Goal: Task Accomplishment & Management: Manage account settings

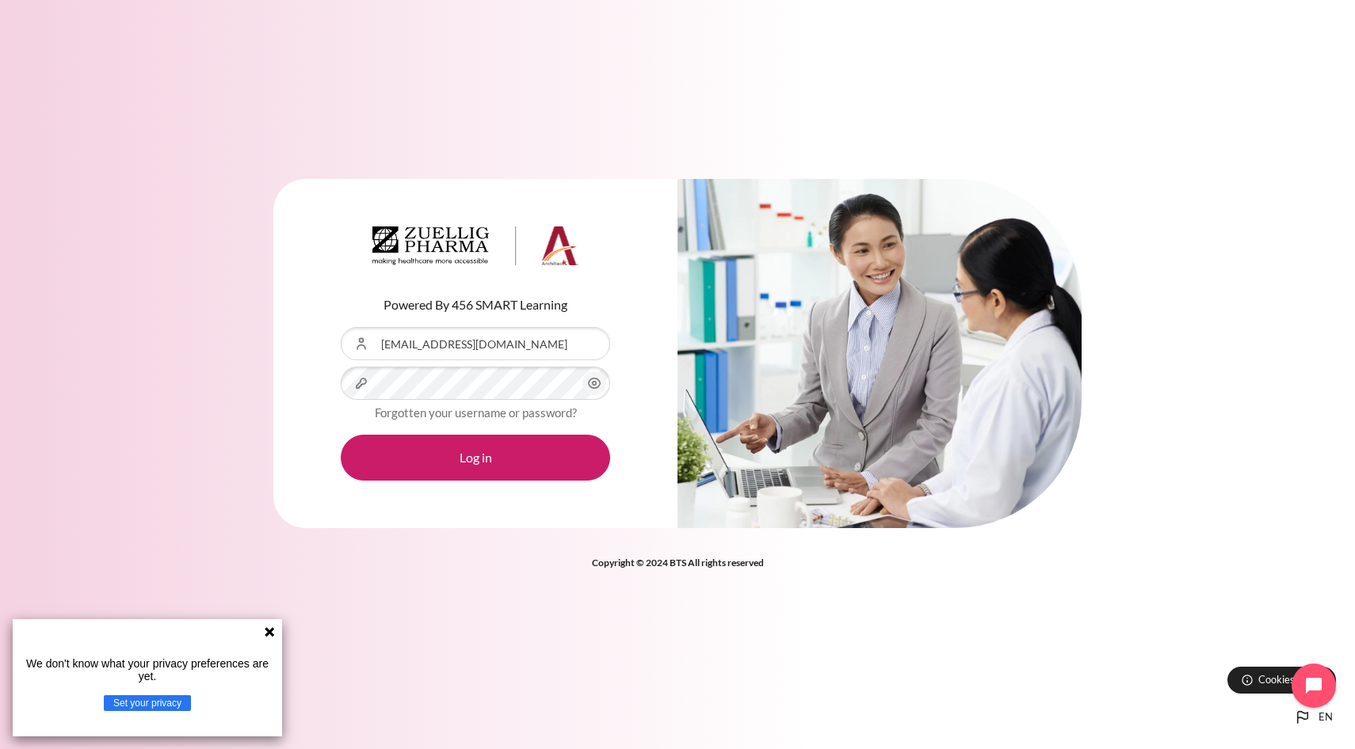
click at [341, 327] on div "Content" at bounding box center [341, 327] width 0 height 0
click at [494, 456] on button "Log in" at bounding box center [475, 458] width 269 height 46
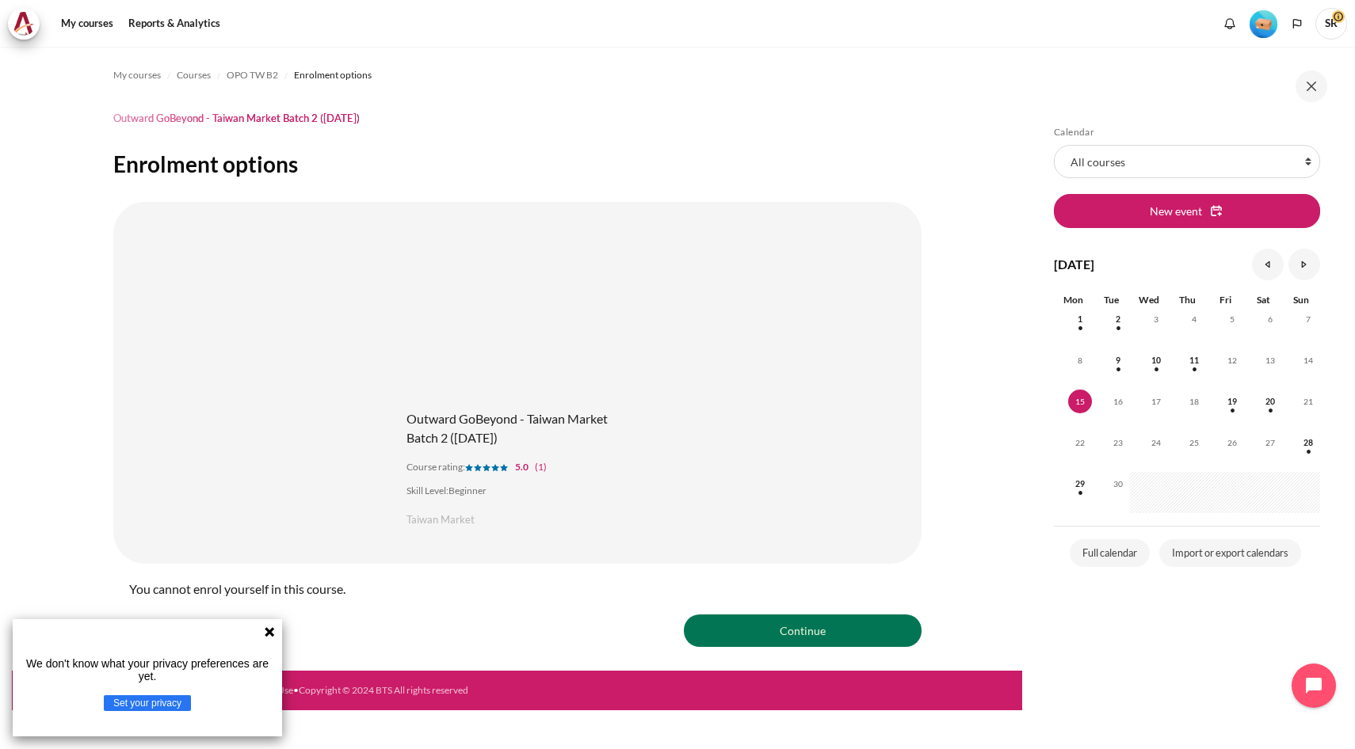
click at [269, 631] on icon at bounding box center [270, 632] width 10 height 10
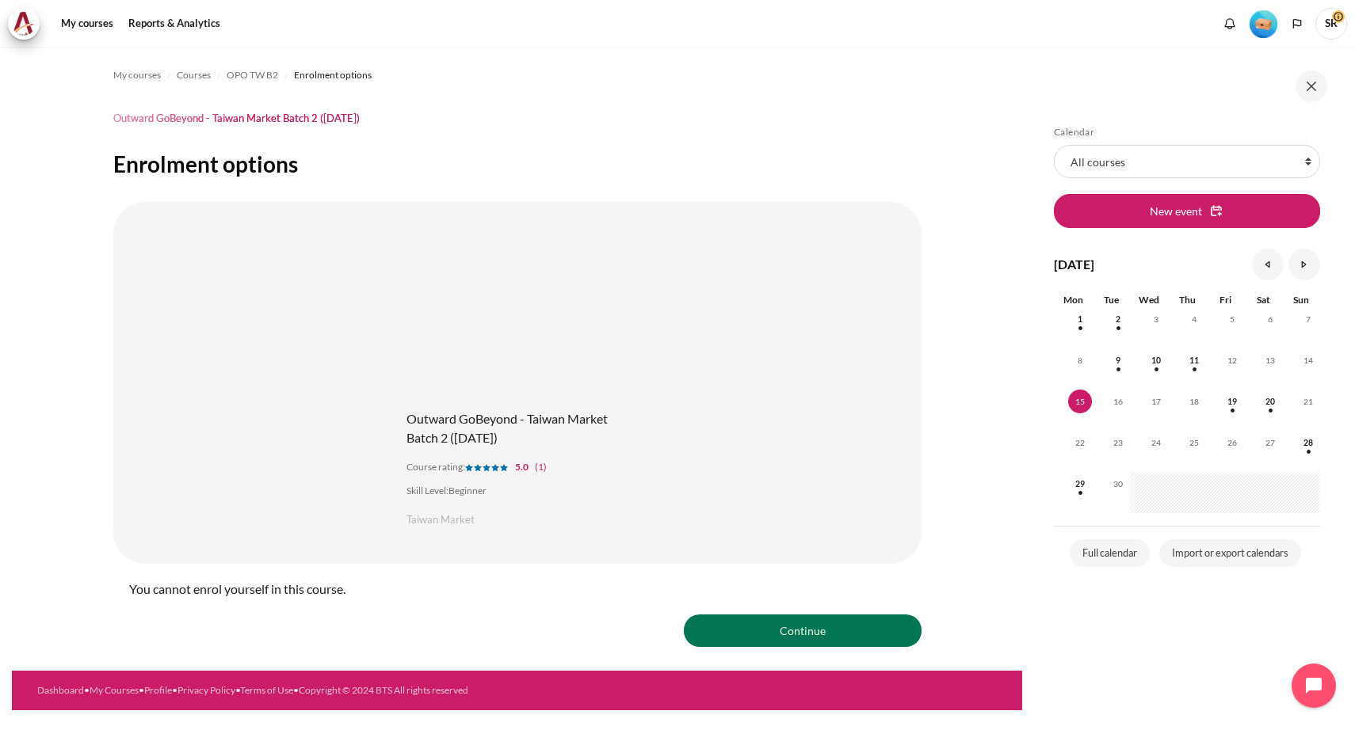
click at [1329, 17] on span "SR" at bounding box center [1331, 24] width 32 height 32
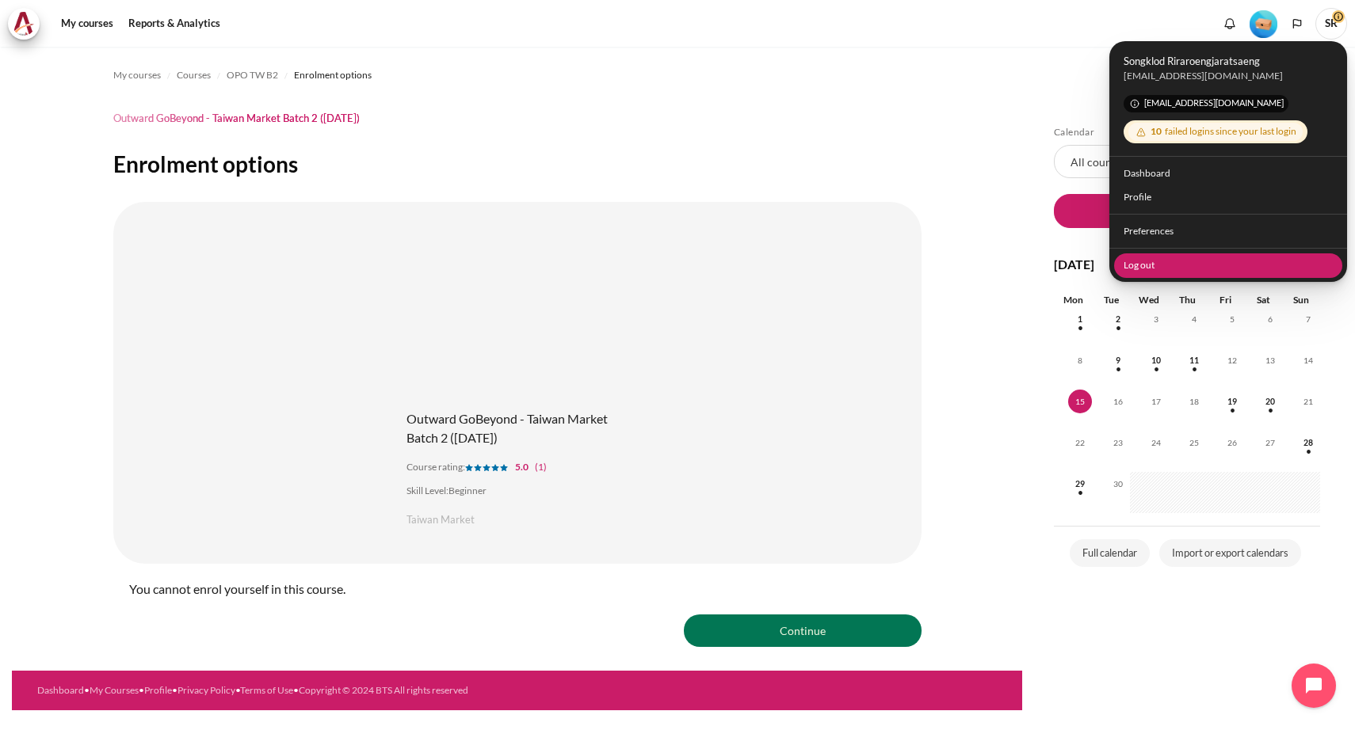
click at [1168, 273] on link "Log out" at bounding box center [1228, 265] width 229 height 25
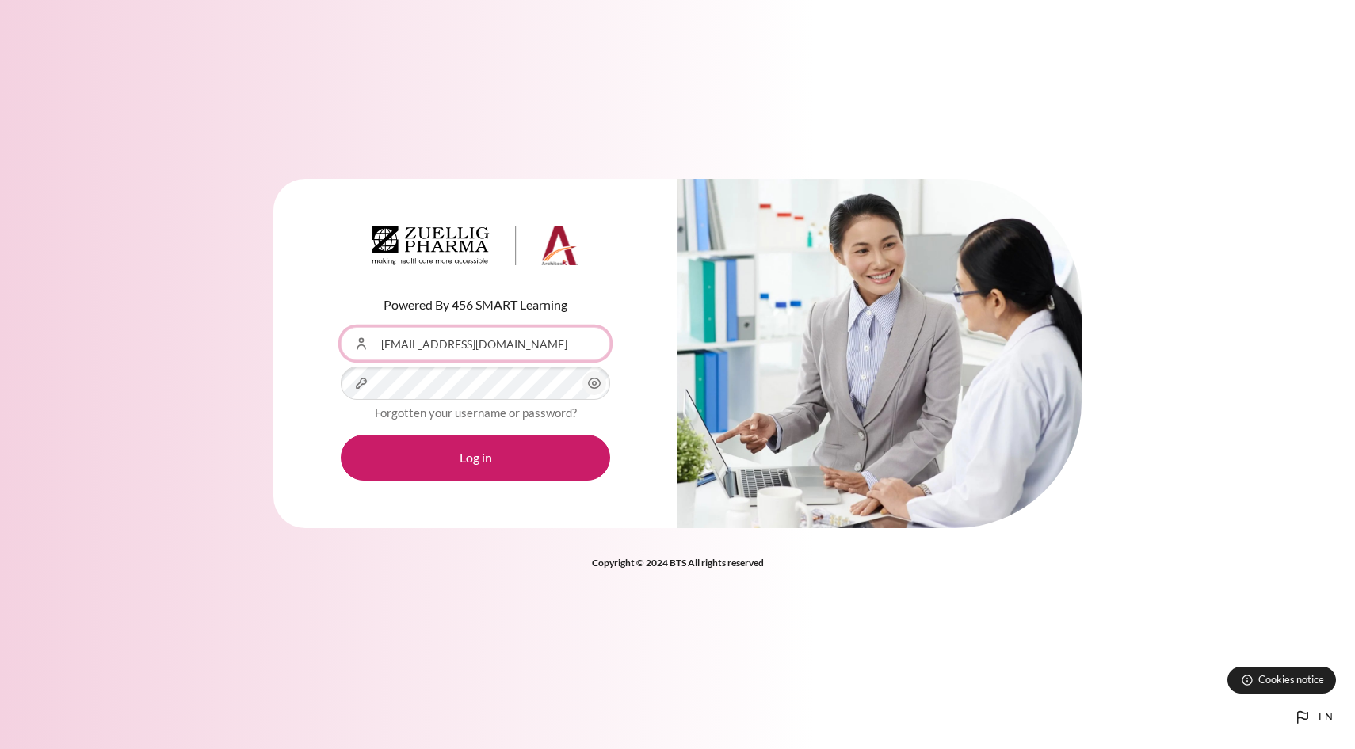
click at [534, 355] on input "songklod.r@bts.com" at bounding box center [475, 343] width 269 height 33
click at [341, 327] on div "Content" at bounding box center [341, 327] width 0 height 0
type input "[EMAIL_ADDRESS][DOMAIN_NAME]"
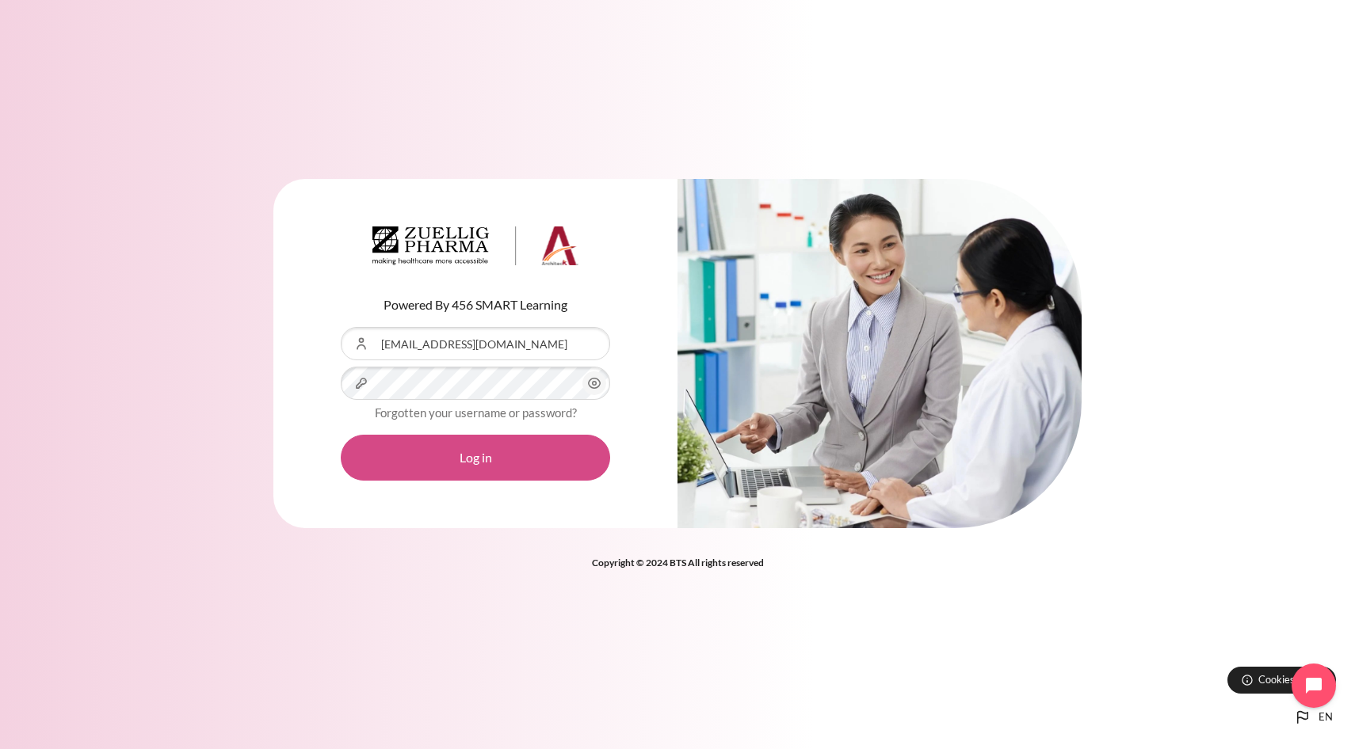
click at [525, 467] on button "Log in" at bounding box center [475, 458] width 269 height 46
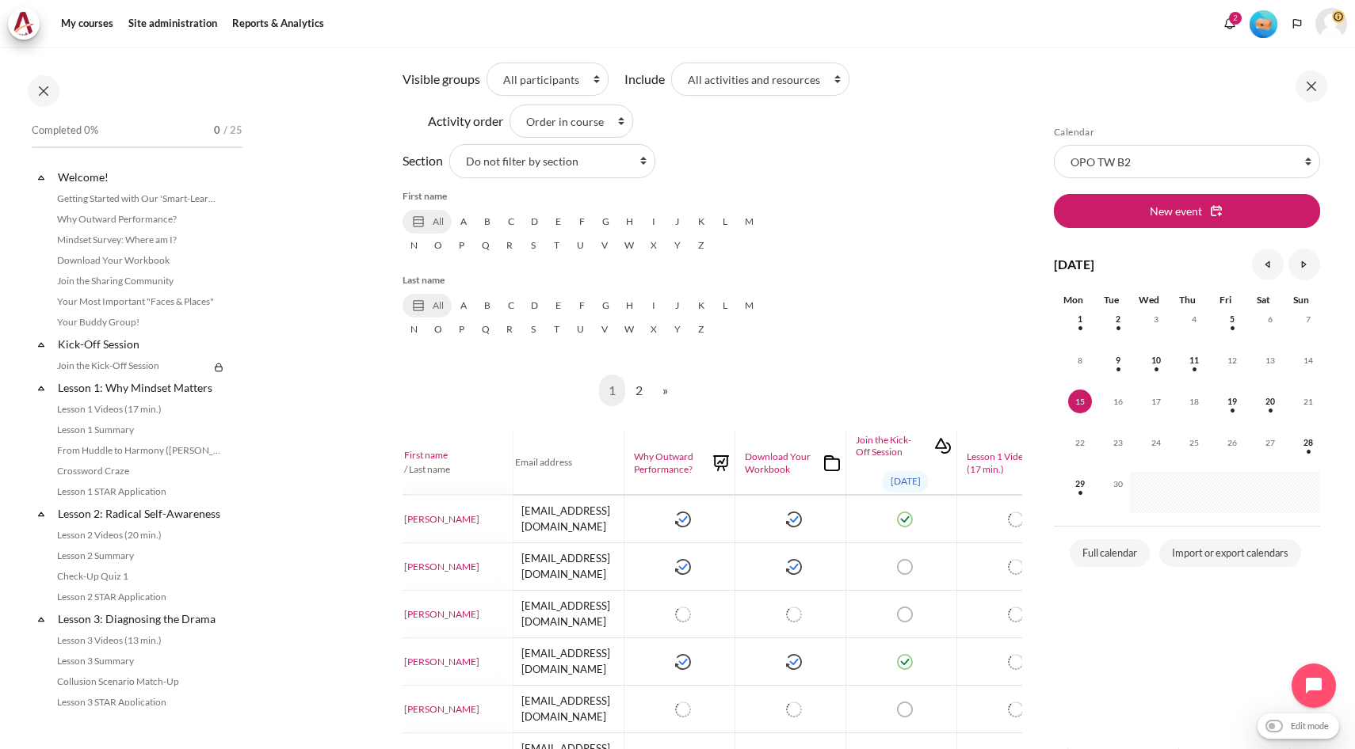
scroll to position [475, 0]
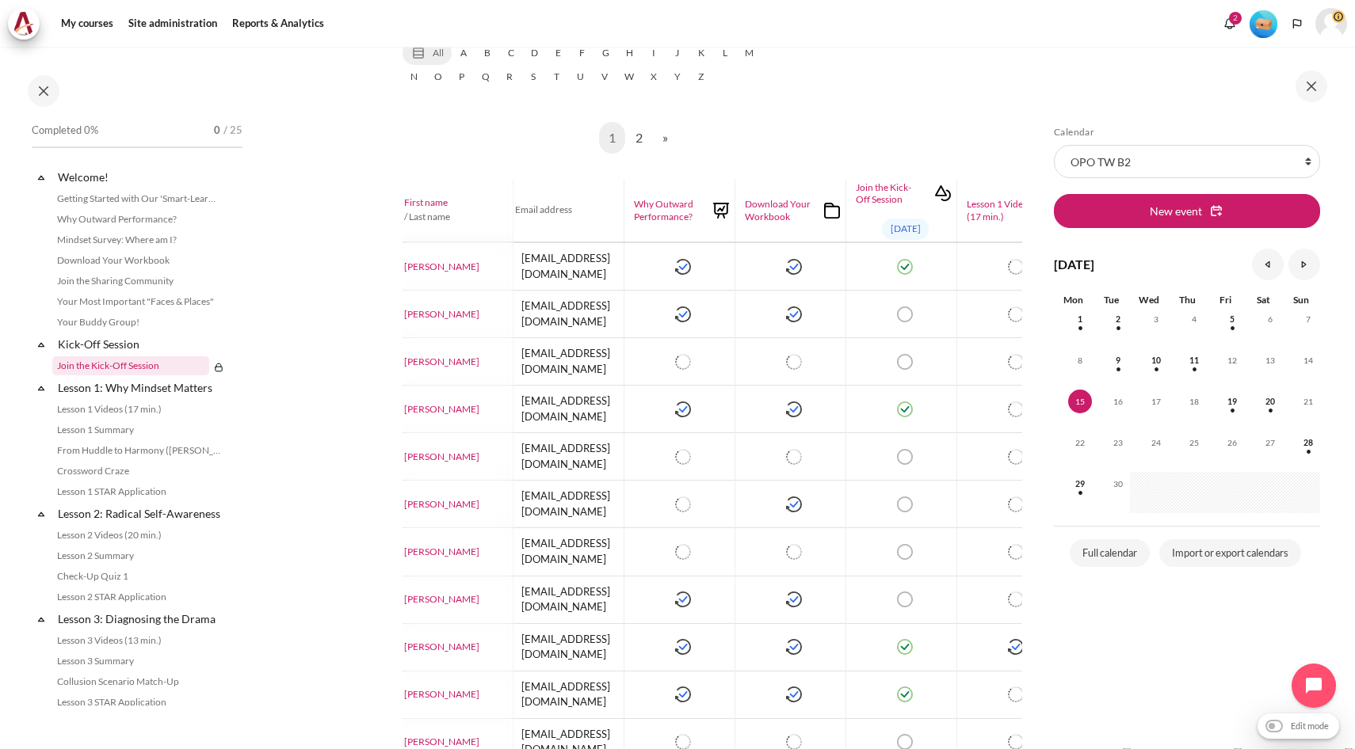
click at [105, 364] on link "Join the Kick-Off Session" at bounding box center [130, 366] width 157 height 19
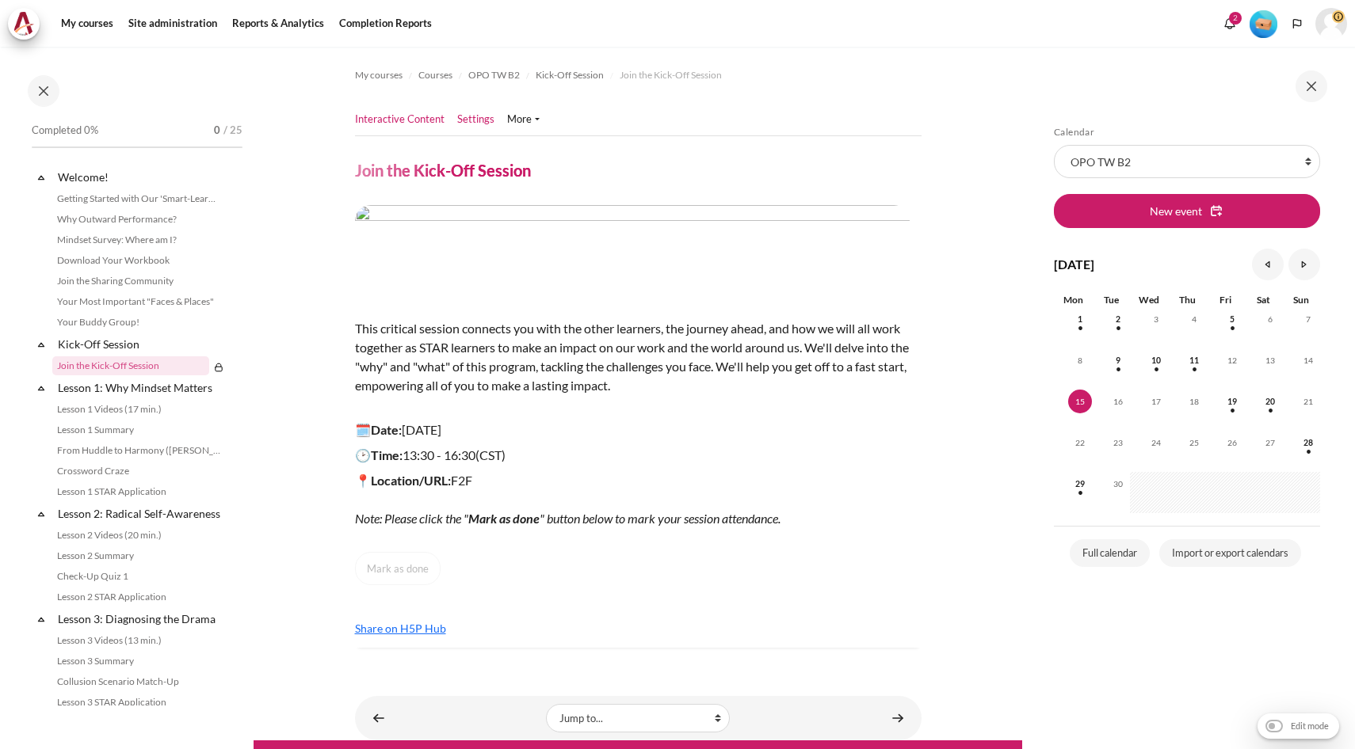
click at [467, 123] on link "Settings" at bounding box center [475, 120] width 37 height 16
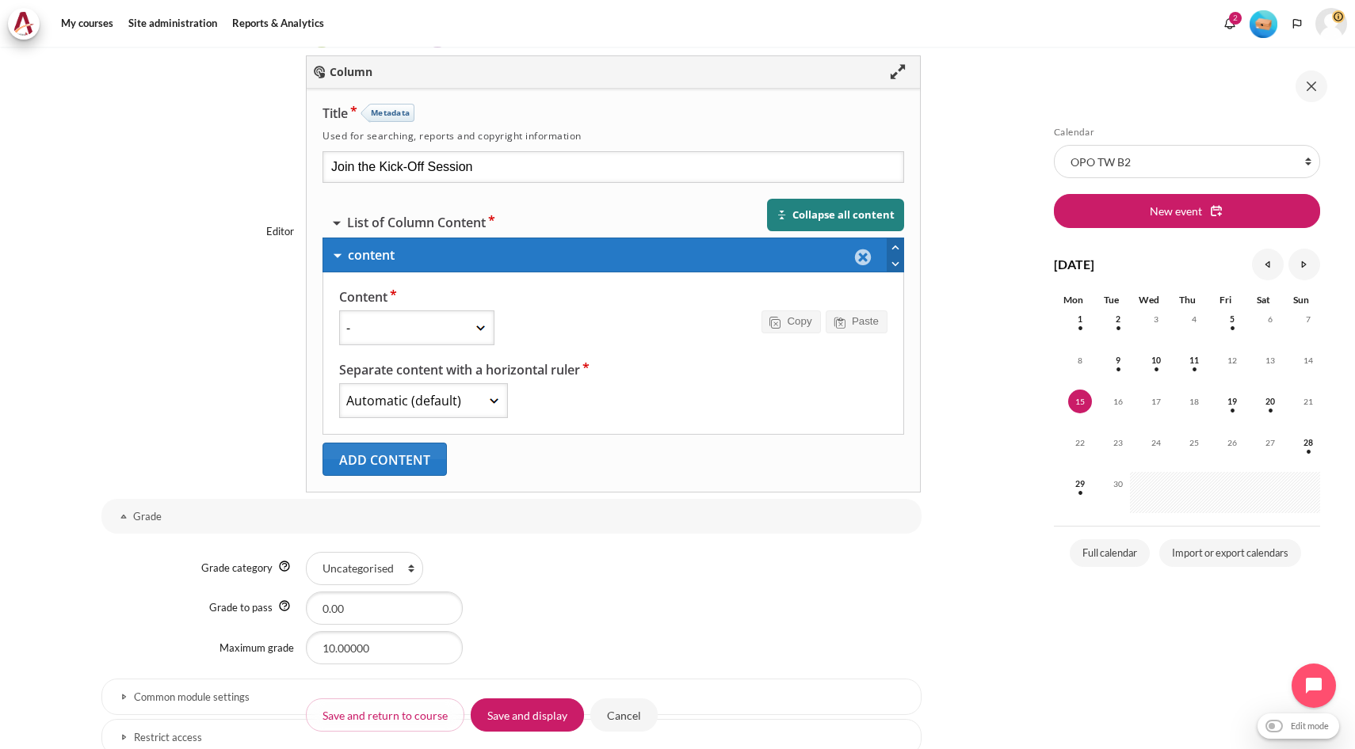
scroll to position [856, 0]
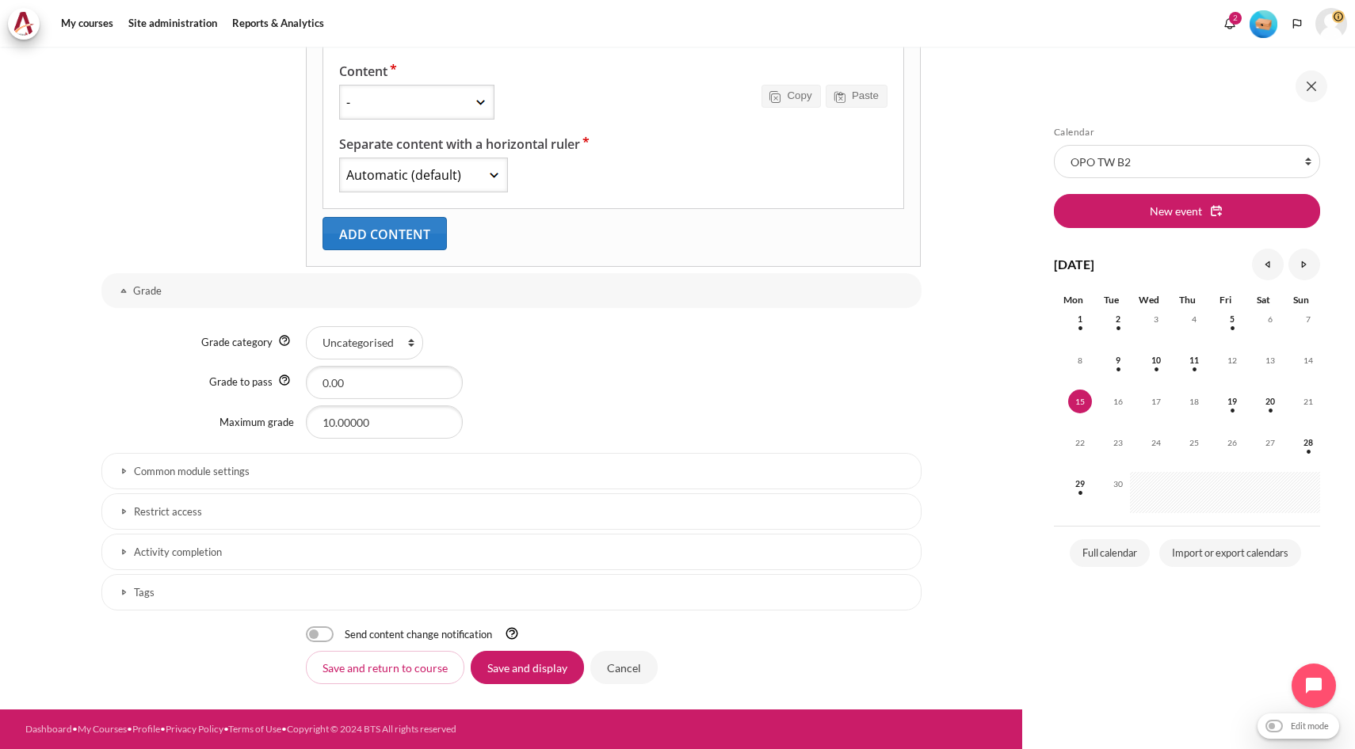
click at [206, 556] on h3 "Activity completion" at bounding box center [511, 552] width 755 height 13
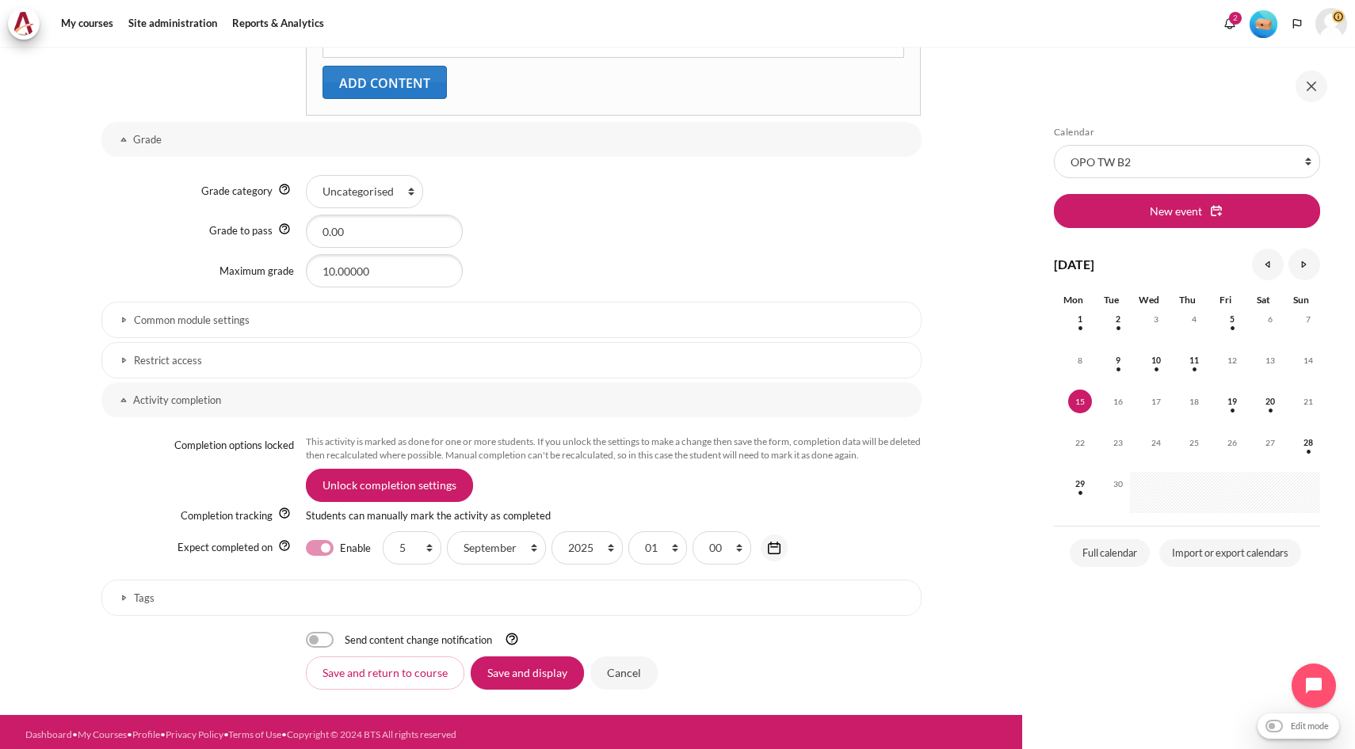
scroll to position [1013, 0]
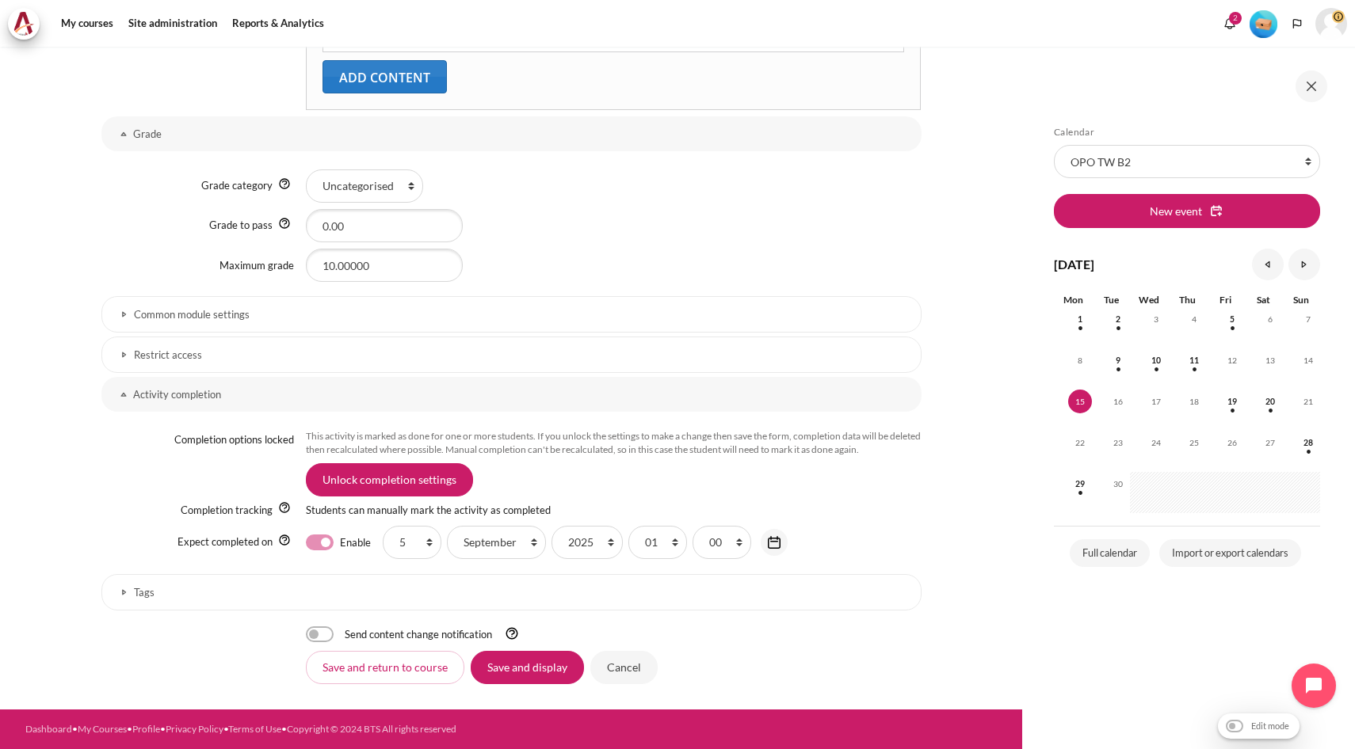
click at [193, 311] on h3 "Common module settings" at bounding box center [511, 314] width 755 height 13
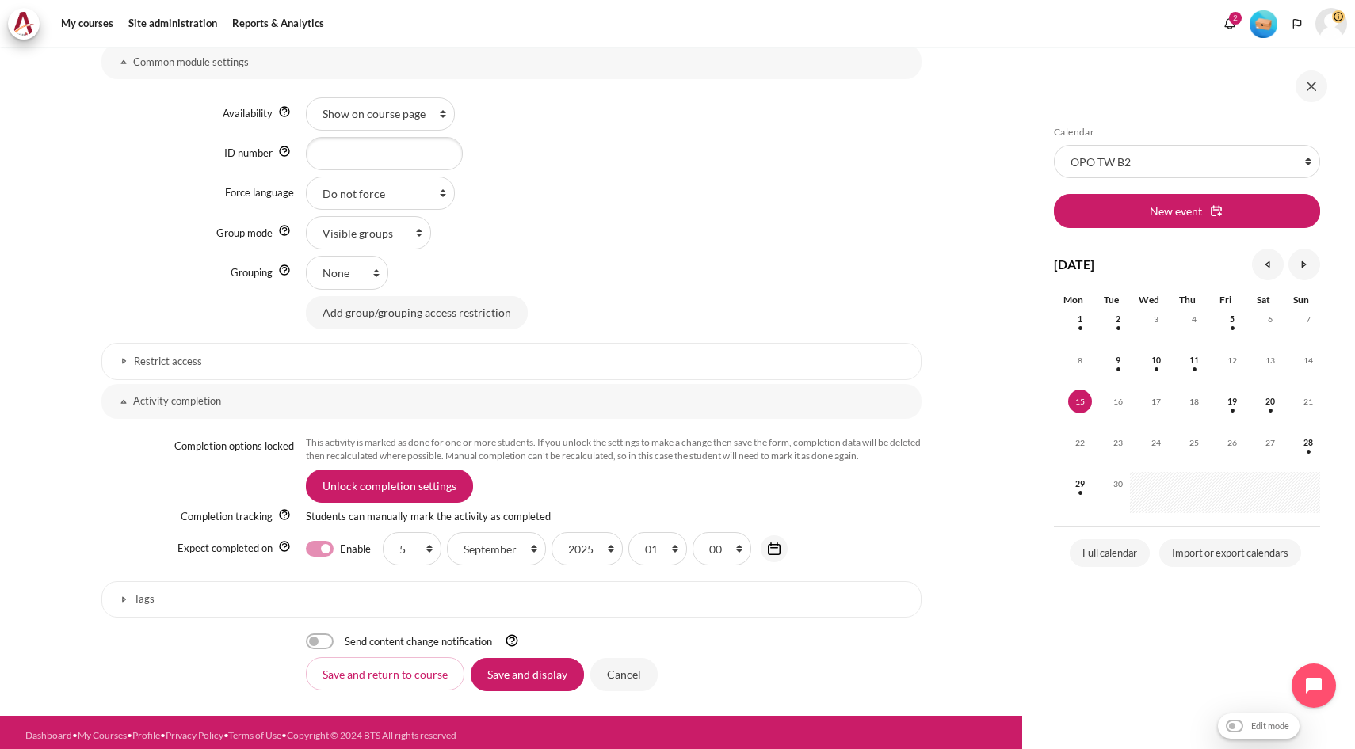
scroll to position [1271, 0]
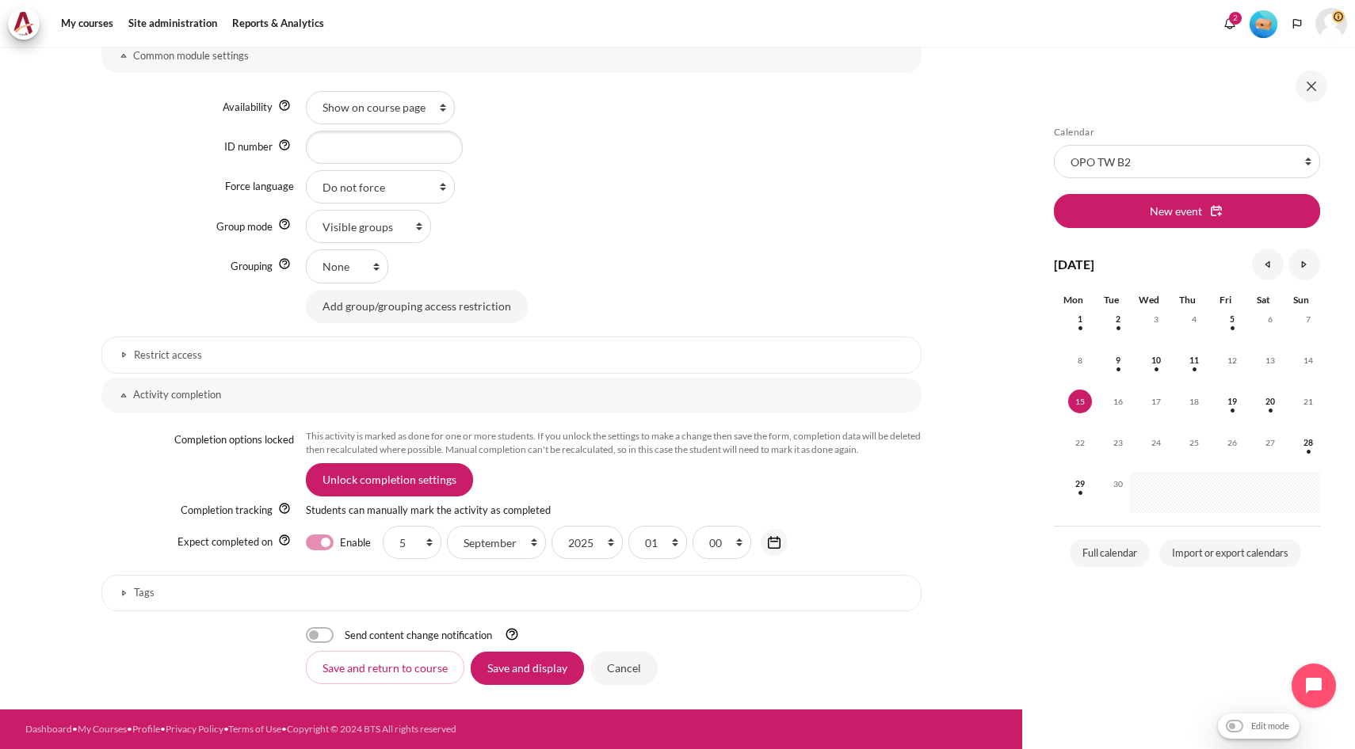
click at [186, 358] on h3 "Restrict access" at bounding box center [511, 355] width 755 height 13
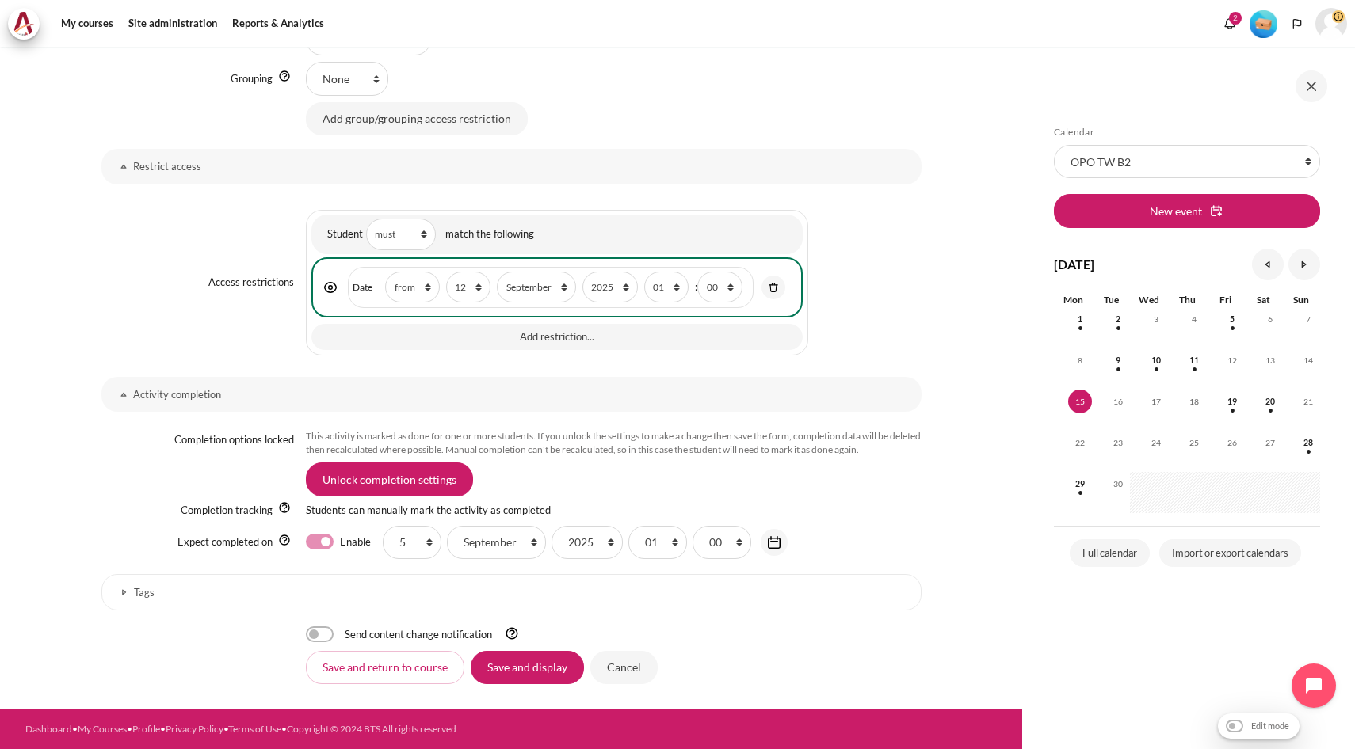
scroll to position [1459, 0]
click at [184, 591] on h3 "Tags" at bounding box center [511, 592] width 755 height 13
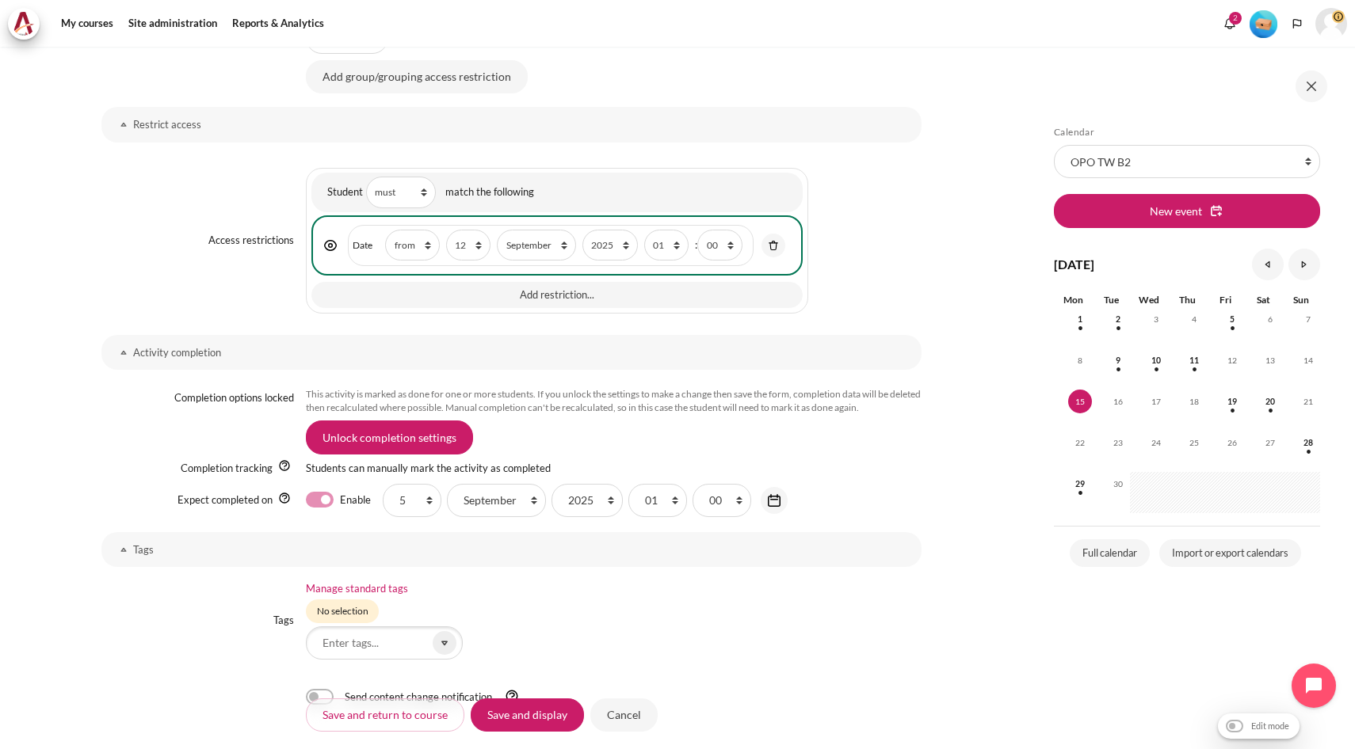
scroll to position [1538, 0]
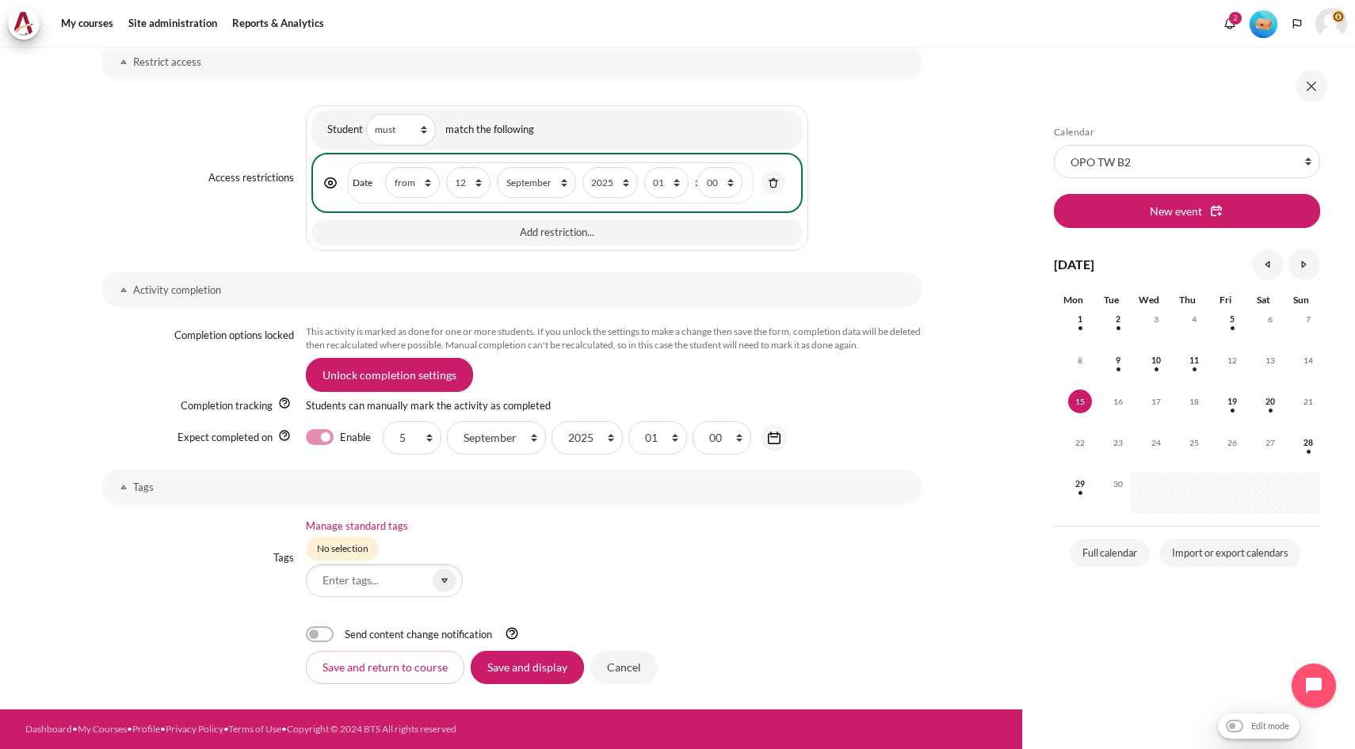
click at [278, 442] on img "Help" at bounding box center [284, 435] width 13 height 13
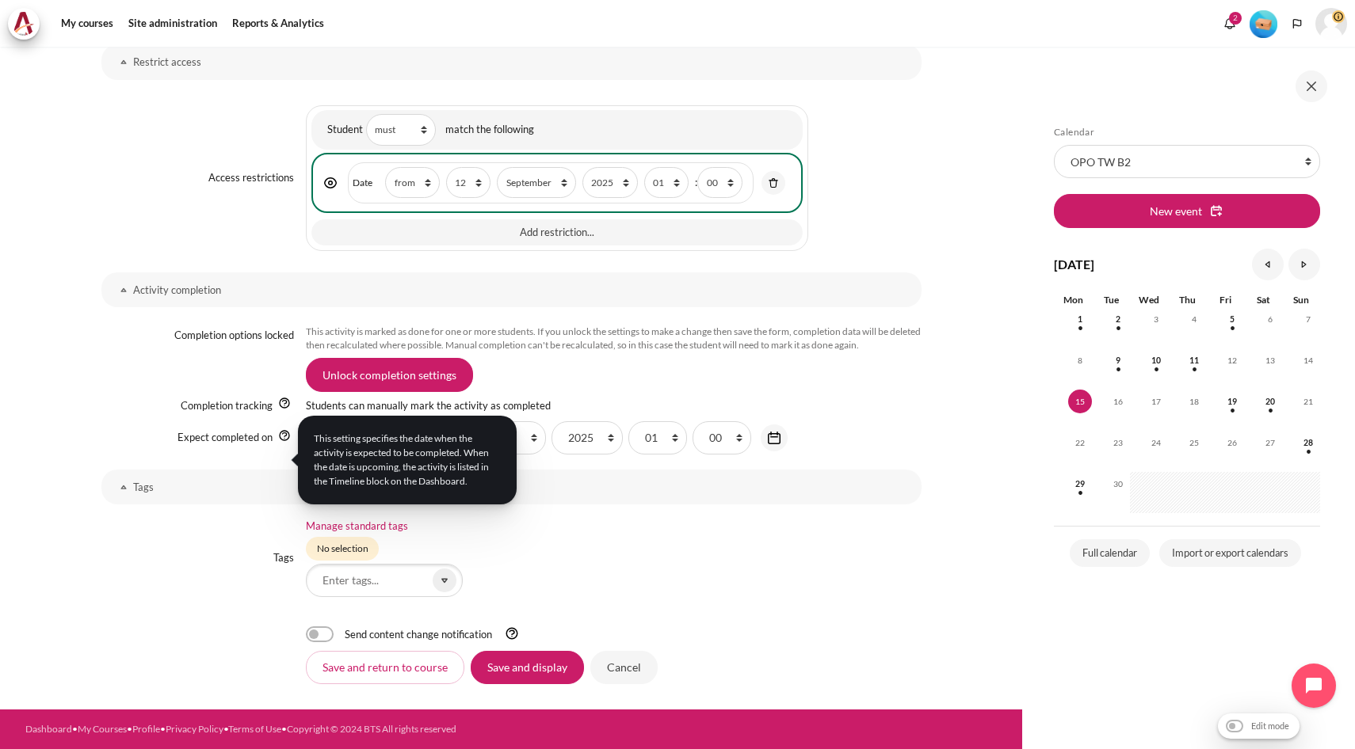
click at [170, 593] on div "Tags Developing Leadership at All Levels Driving Change through People Talent &…" at bounding box center [511, 558] width 820 height 78
